Goal: Check status: Check status

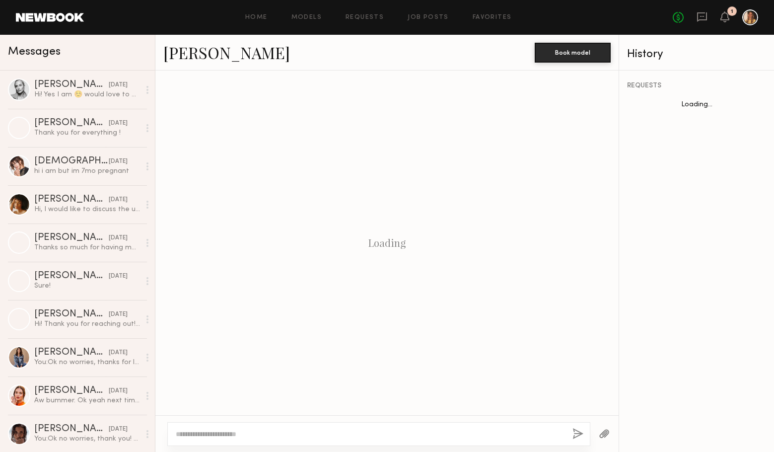
scroll to position [301, 0]
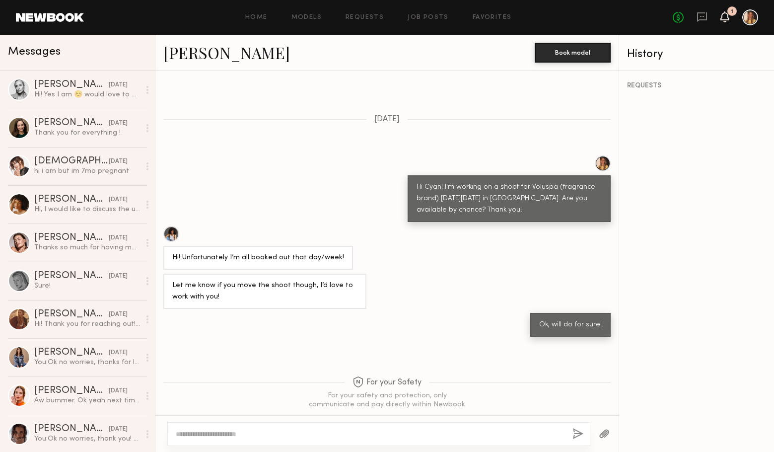
click at [723, 16] on icon at bounding box center [725, 16] width 8 height 7
click at [727, 20] on icon at bounding box center [725, 16] width 8 height 7
click at [726, 21] on icon at bounding box center [724, 16] width 9 height 11
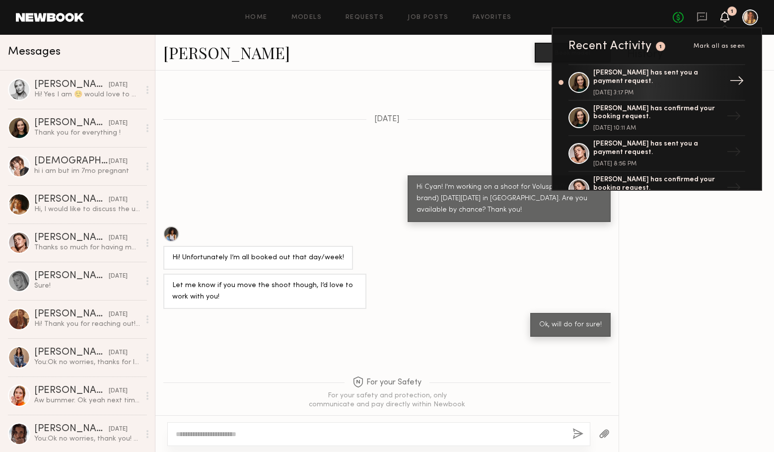
click at [651, 77] on div "[PERSON_NAME] has sent you a payment request." at bounding box center [657, 77] width 129 height 17
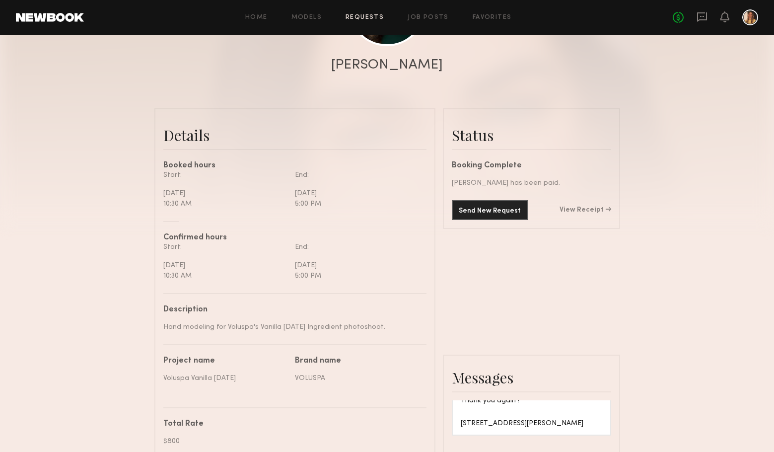
scroll to position [188, 0]
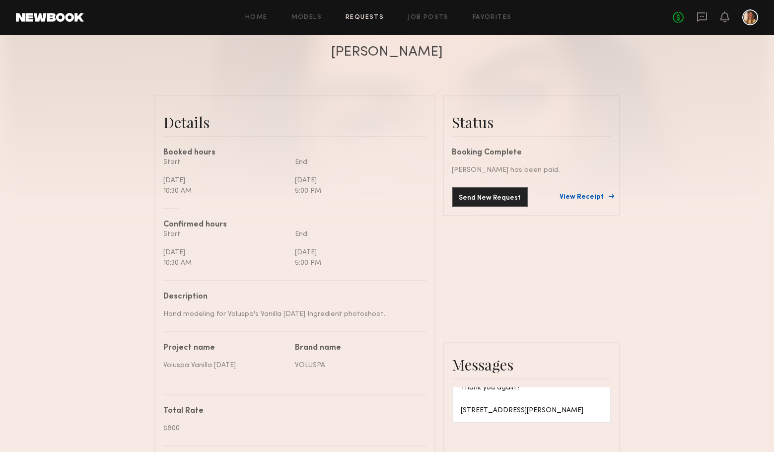
click at [578, 200] on link "View Receipt" at bounding box center [585, 197] width 52 height 7
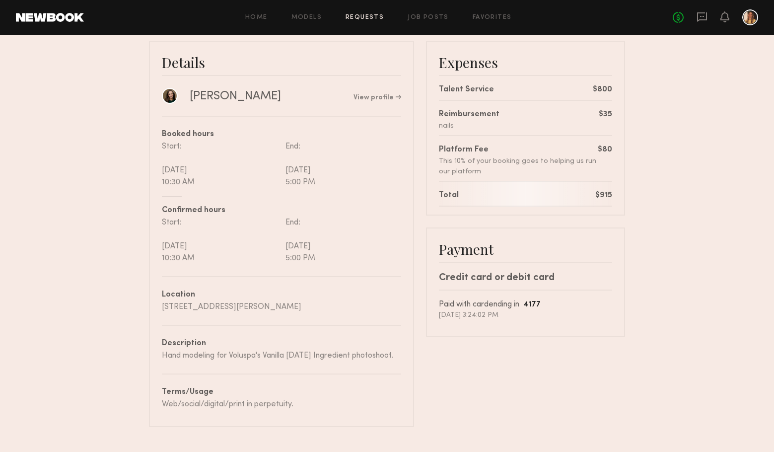
scroll to position [71, 0]
